Goal: Find specific page/section: Find specific page/section

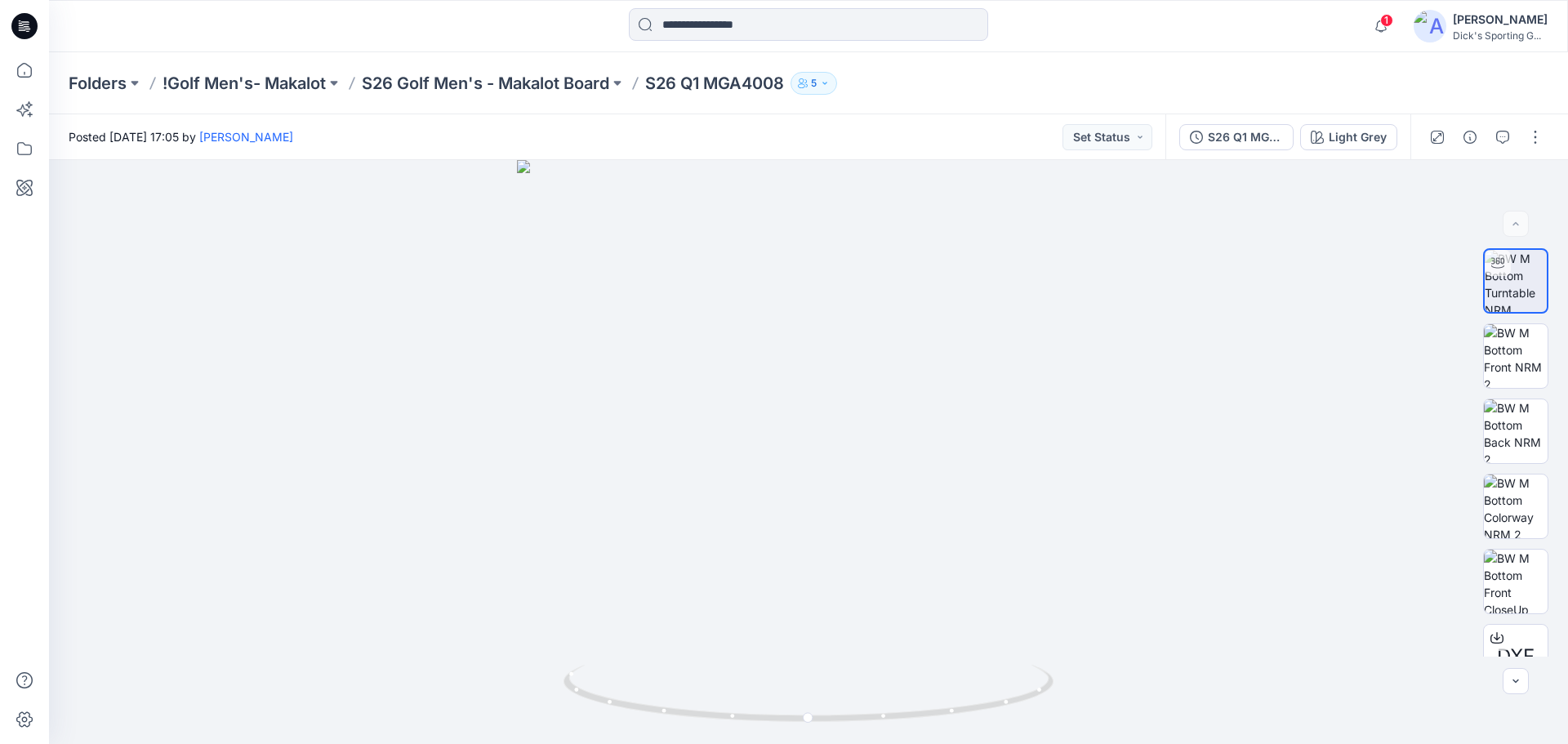
click at [778, 27] on input at bounding box center [808, 24] width 359 height 33
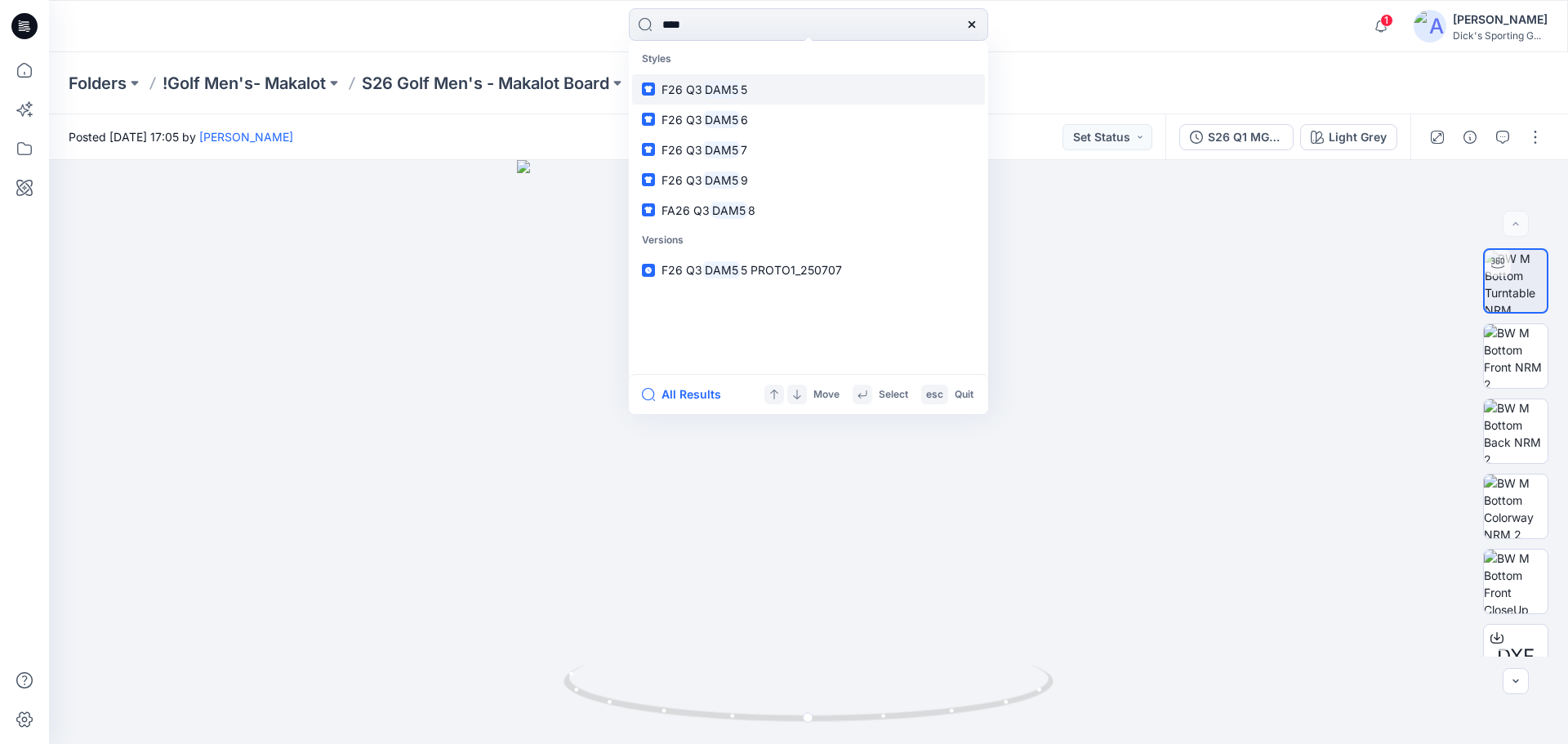
type input "****"
click at [825, 87] on link "F26 Q3 DAM5 5" at bounding box center [808, 89] width 352 height 30
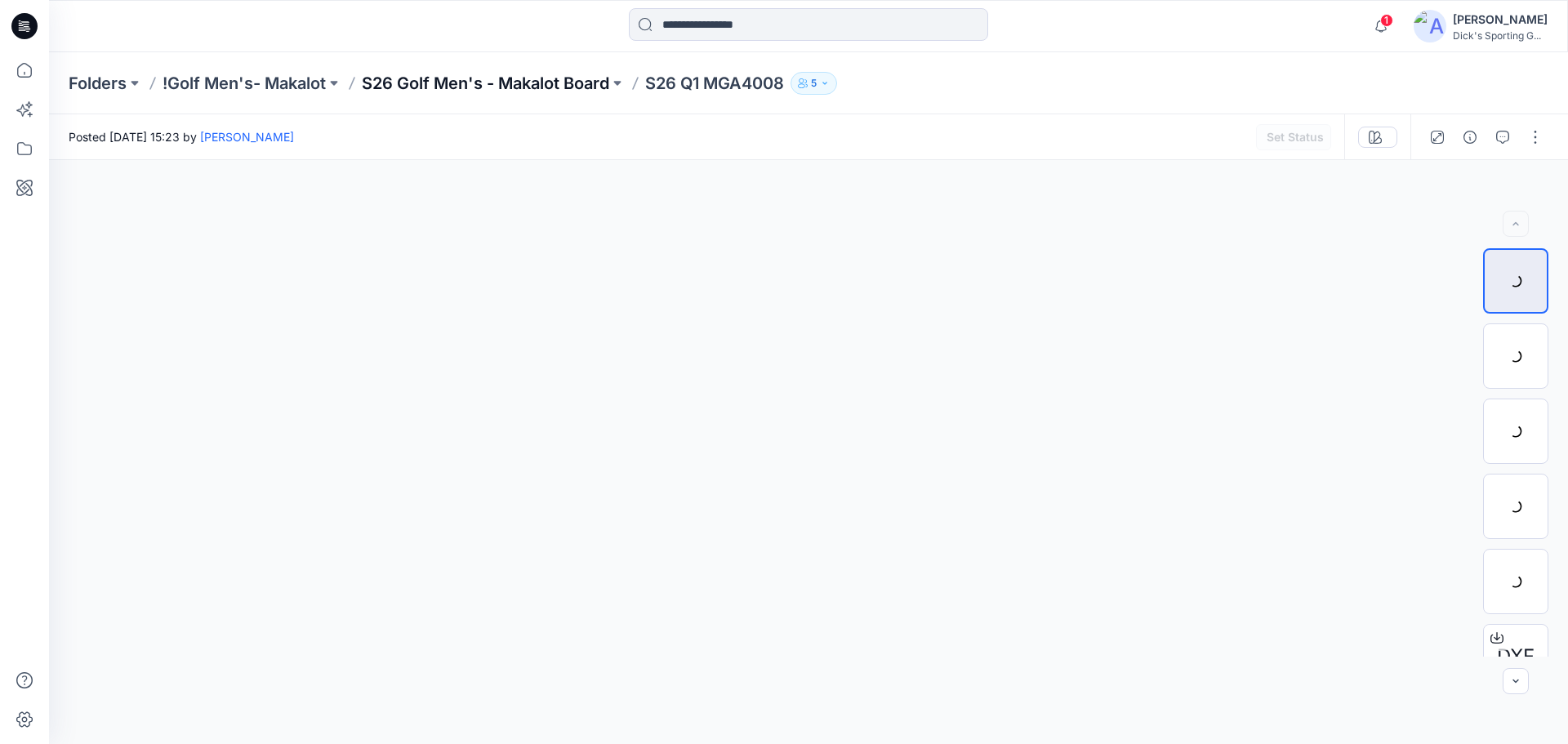
click at [527, 86] on p "S26 Golf Men's - Makalot Board" at bounding box center [486, 83] width 247 height 22
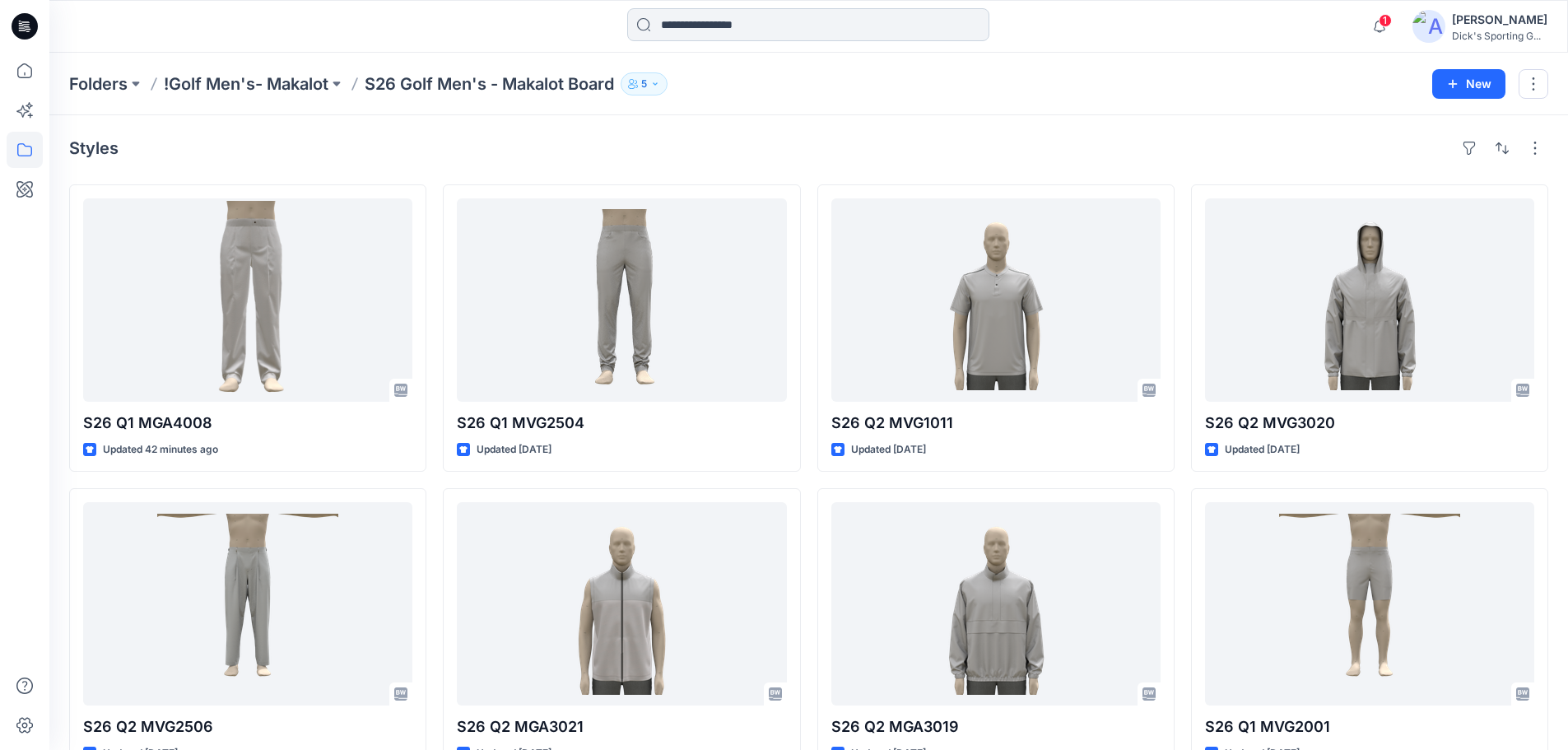
click at [729, 21] on input at bounding box center [808, 25] width 362 height 33
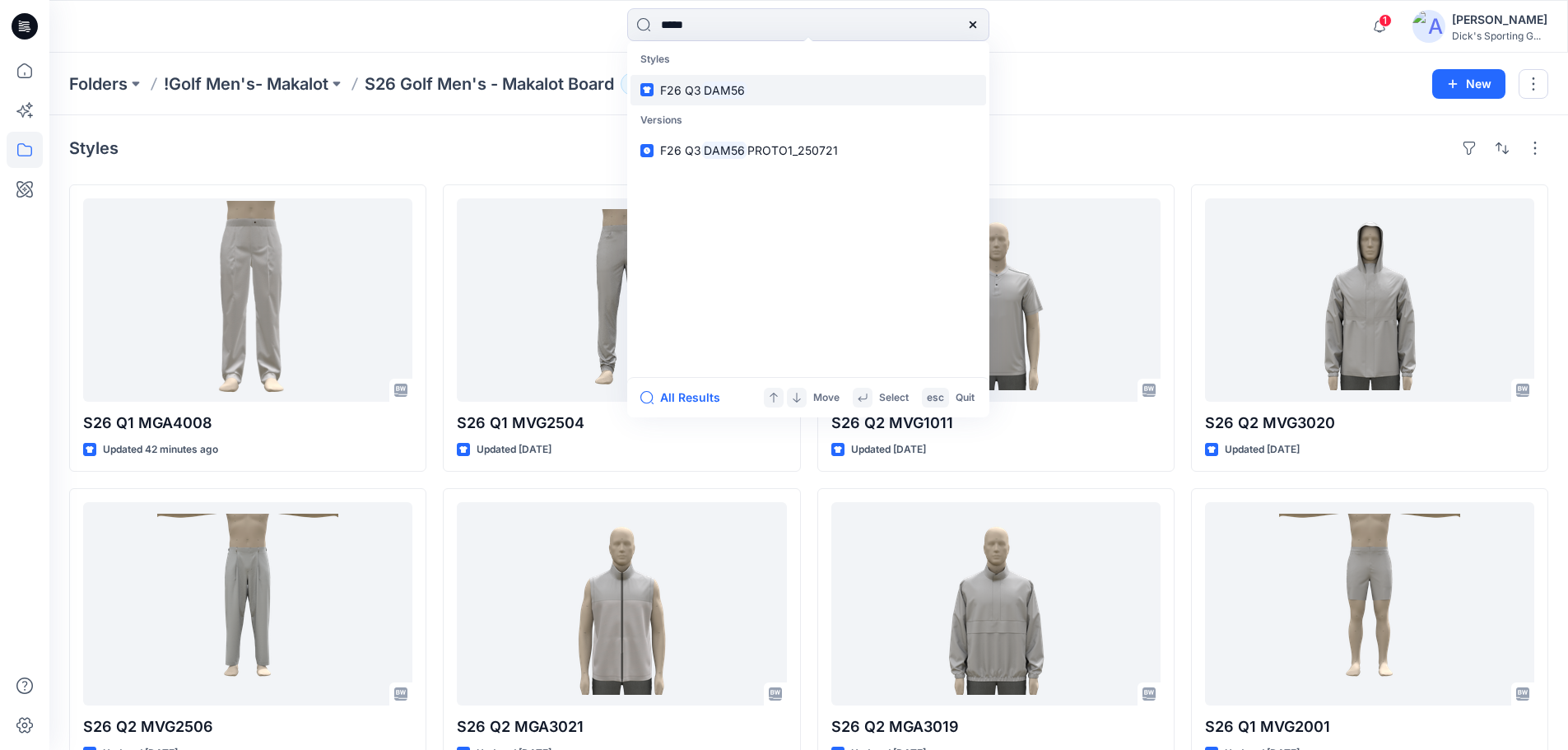
type input "*****"
click at [744, 94] on mark "DAM56" at bounding box center [724, 89] width 46 height 19
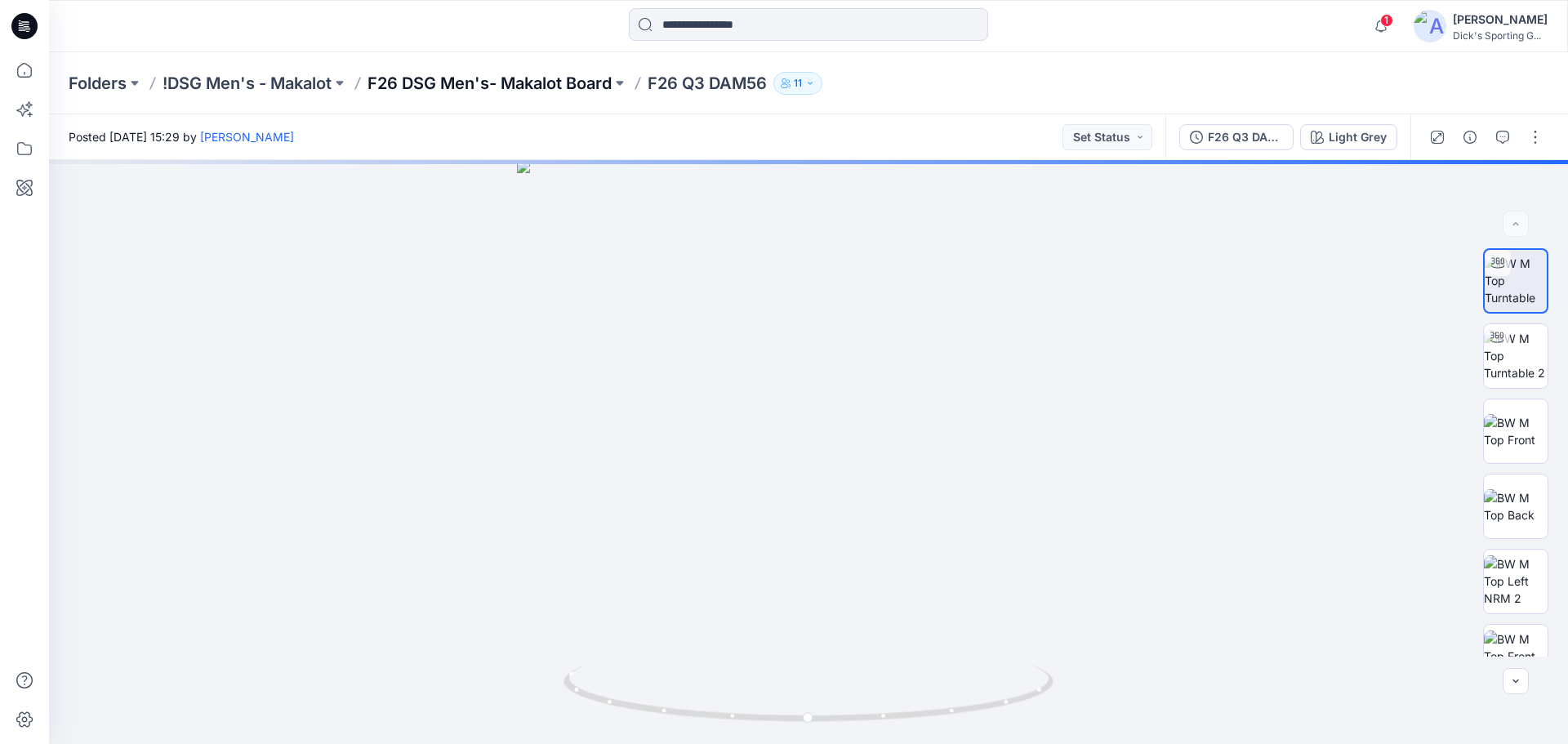
click at [486, 84] on p "F26 DSG Men's- Makalot Board" at bounding box center [490, 83] width 244 height 22
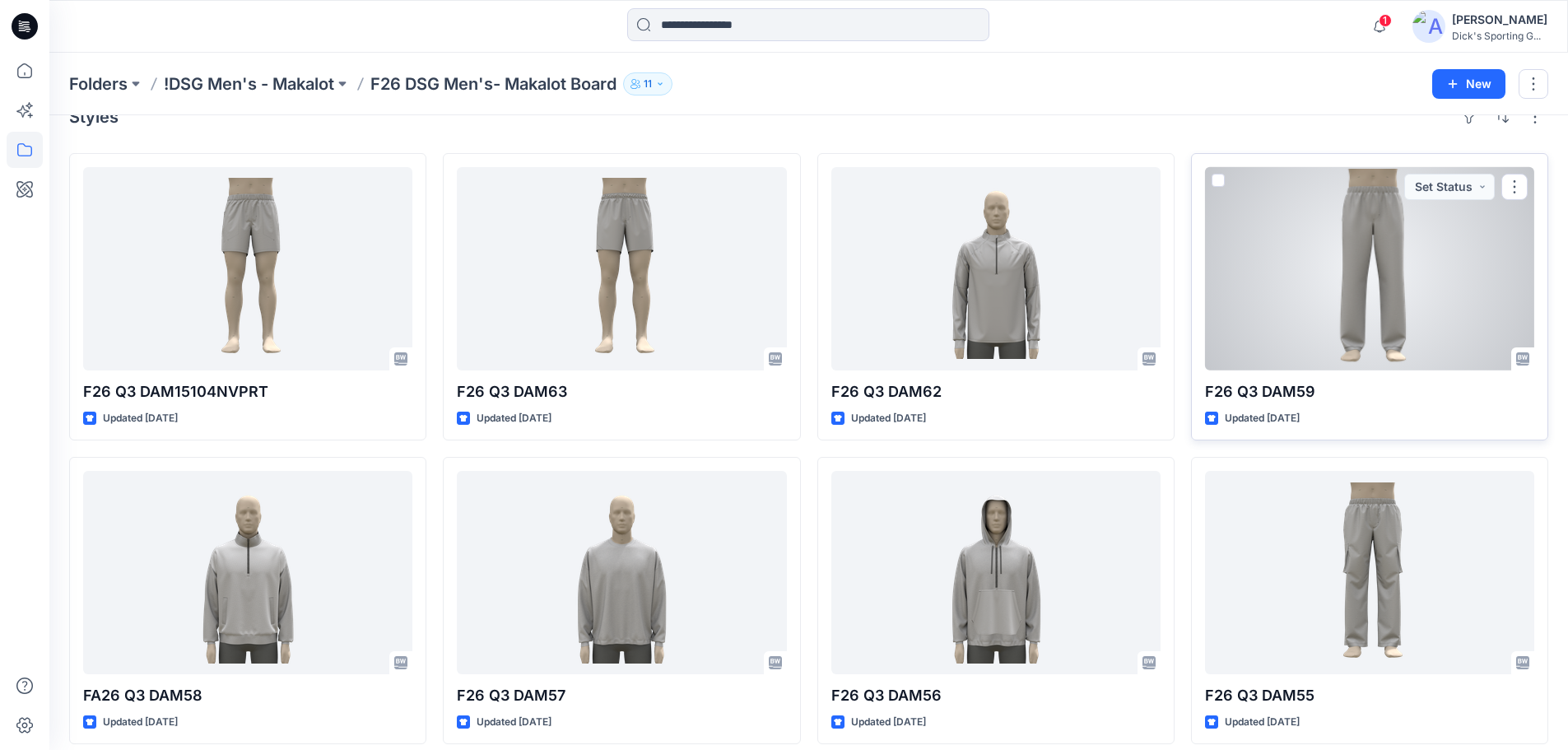
scroll to position [45, 0]
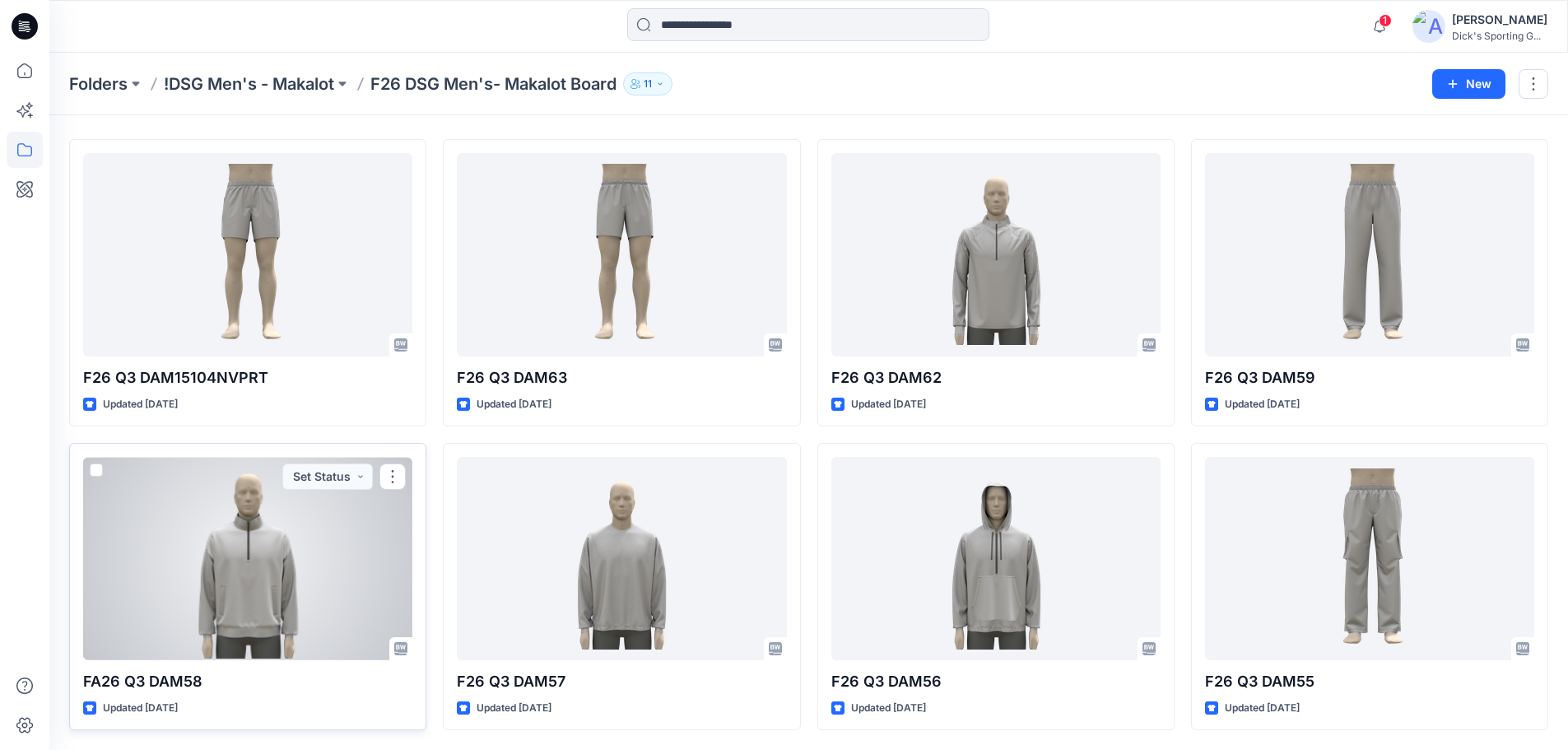
click at [306, 593] on div at bounding box center [248, 559] width 330 height 203
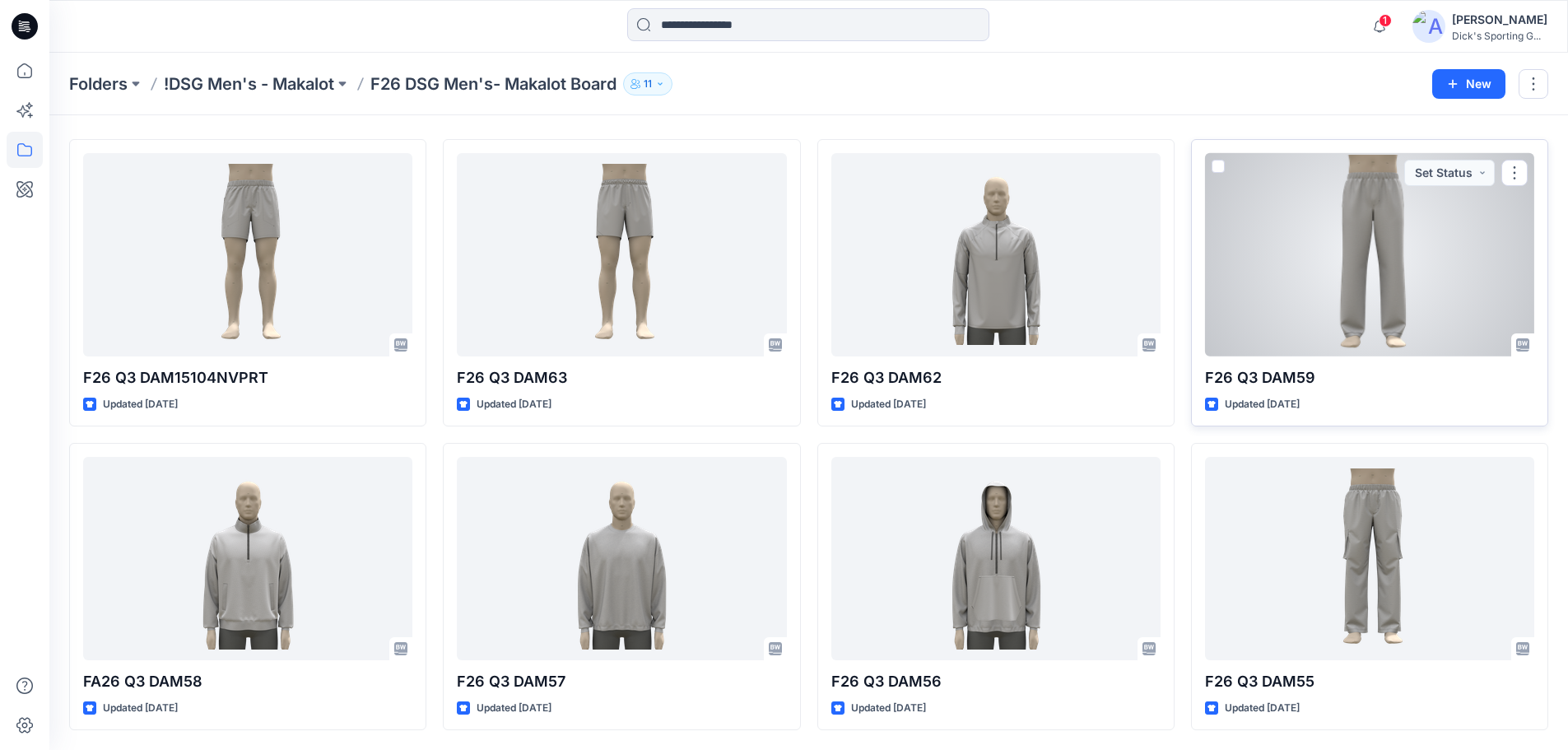
click at [1367, 262] on div at bounding box center [1370, 254] width 330 height 203
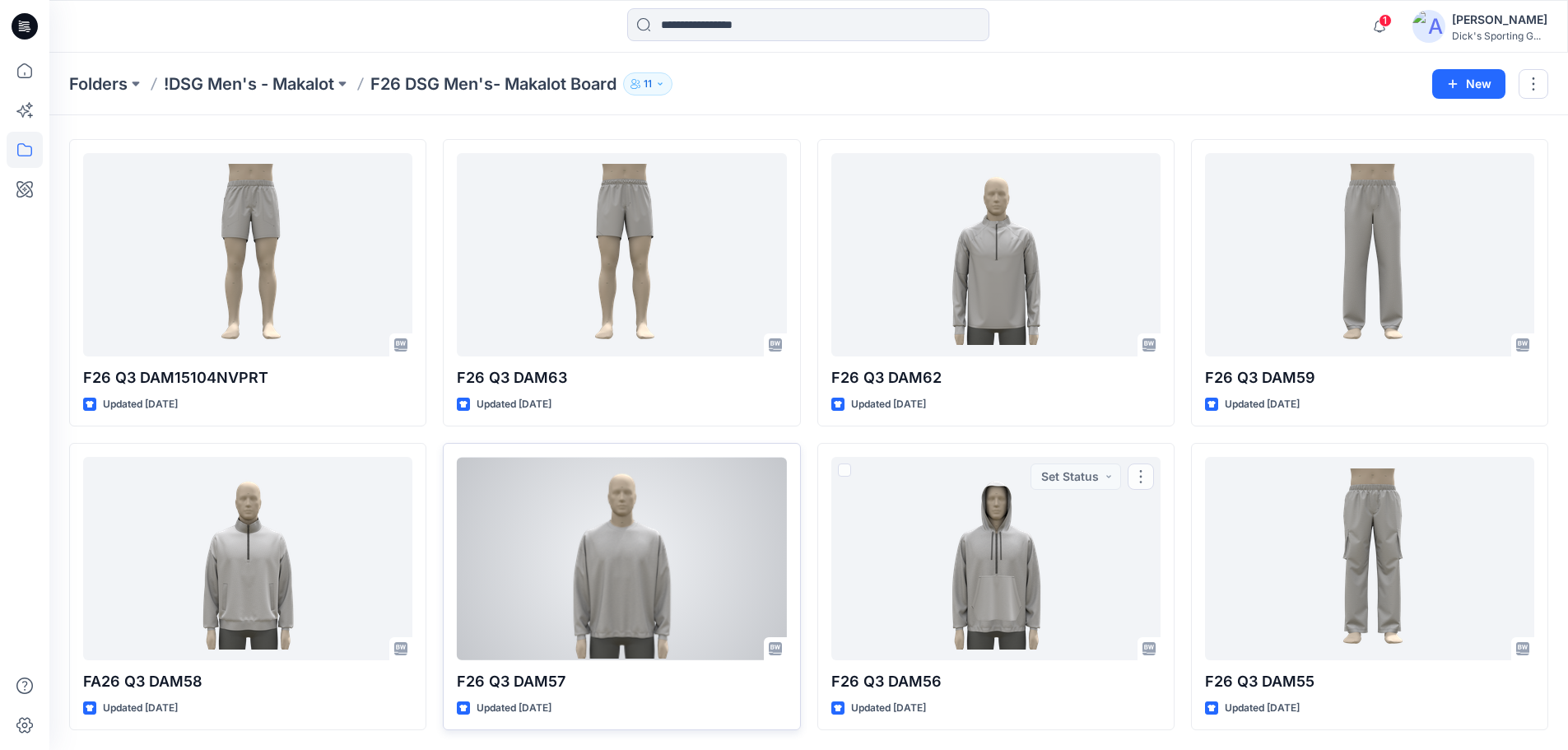
click at [633, 619] on div at bounding box center [622, 559] width 330 height 203
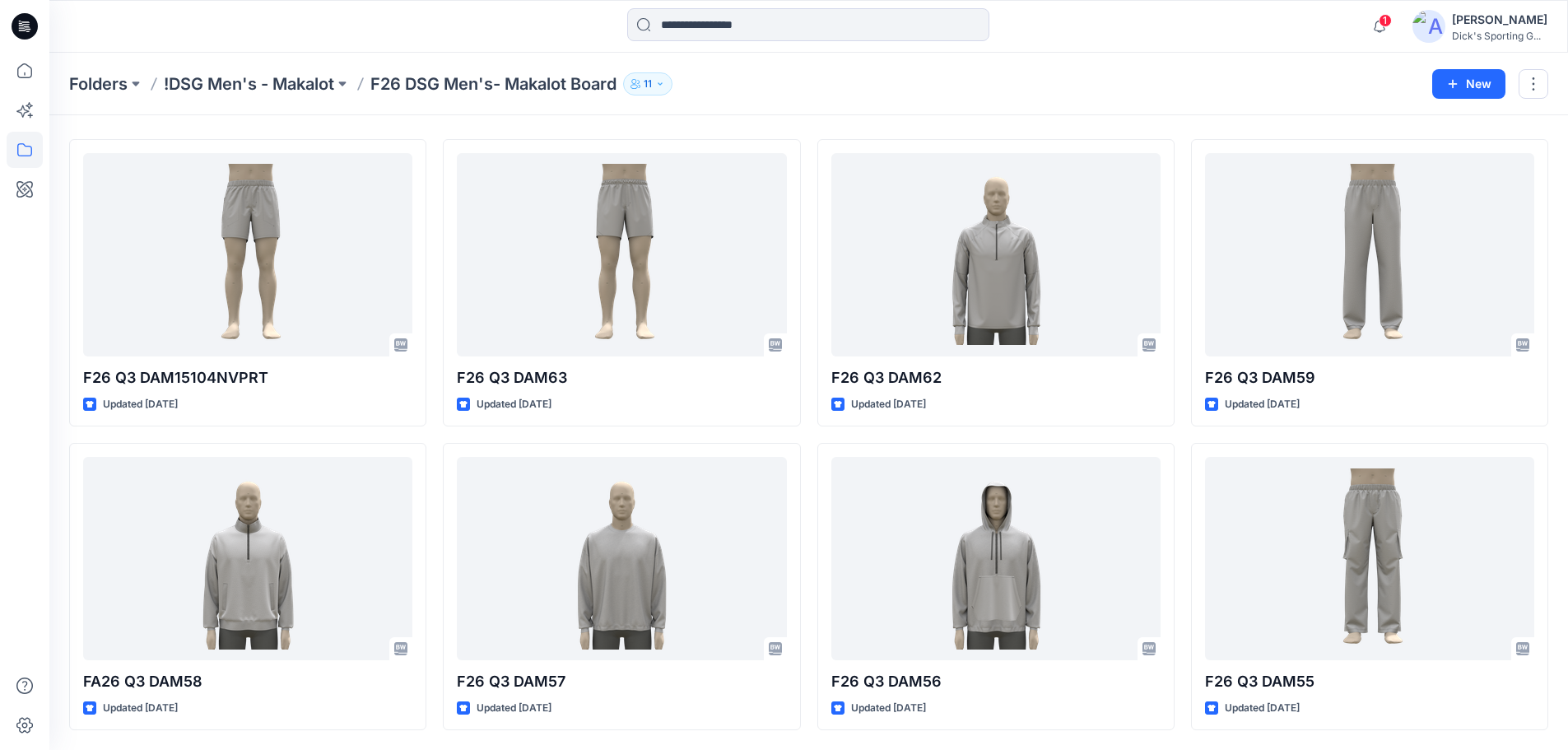
click at [1046, 80] on div "Folders !DSG Men's - Makalot F26 DSG Men's- Makalot Board 11" at bounding box center [744, 83] width 1351 height 23
click at [1386, 29] on icon "button" at bounding box center [1380, 27] width 31 height 33
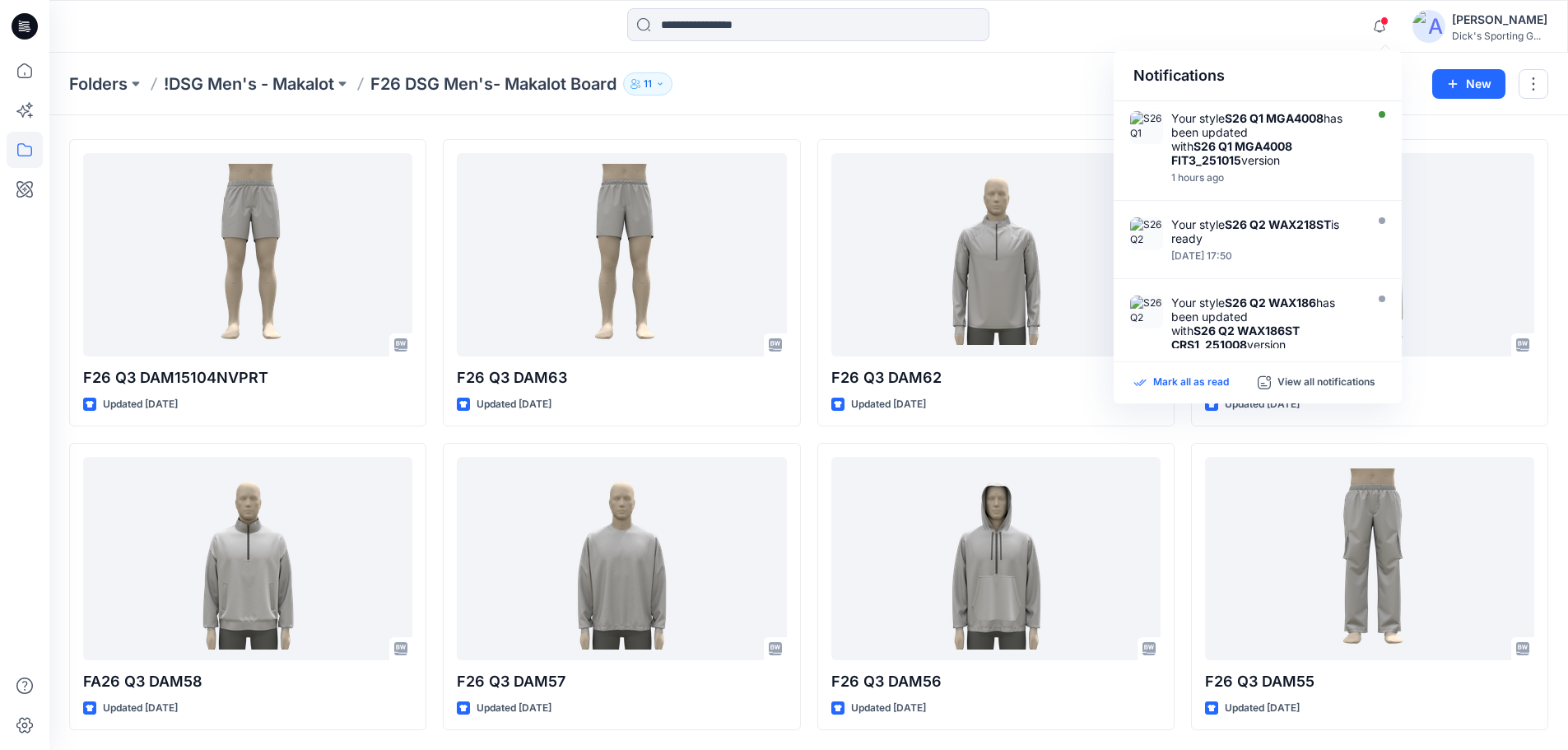
click at [1190, 381] on p "Mark all as read" at bounding box center [1190, 383] width 76 height 15
click at [1179, 31] on div at bounding box center [809, 26] width 759 height 36
